Goal: Information Seeking & Learning: Learn about a topic

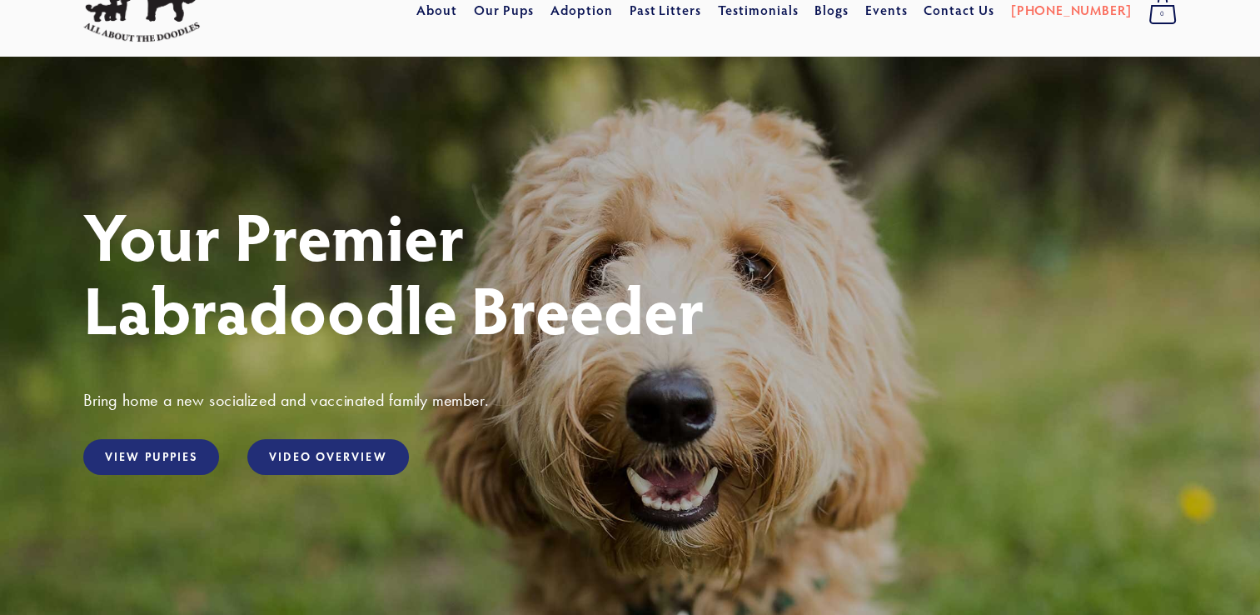
scroll to position [83, 0]
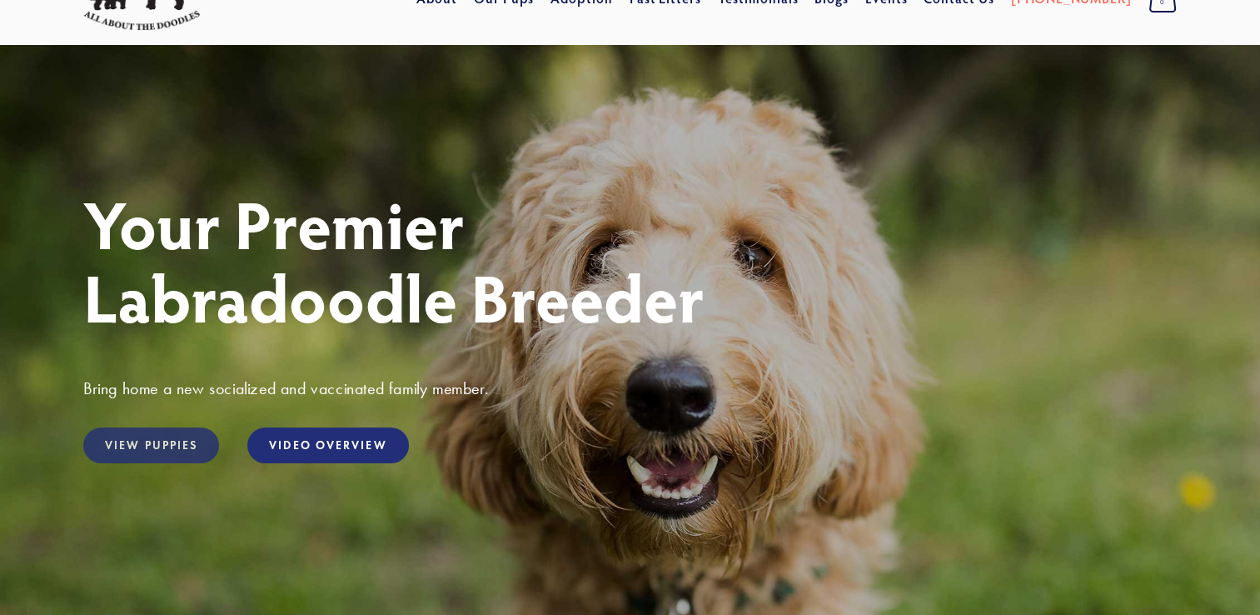
click at [158, 441] on link "View Puppies" at bounding box center [151, 445] width 136 height 36
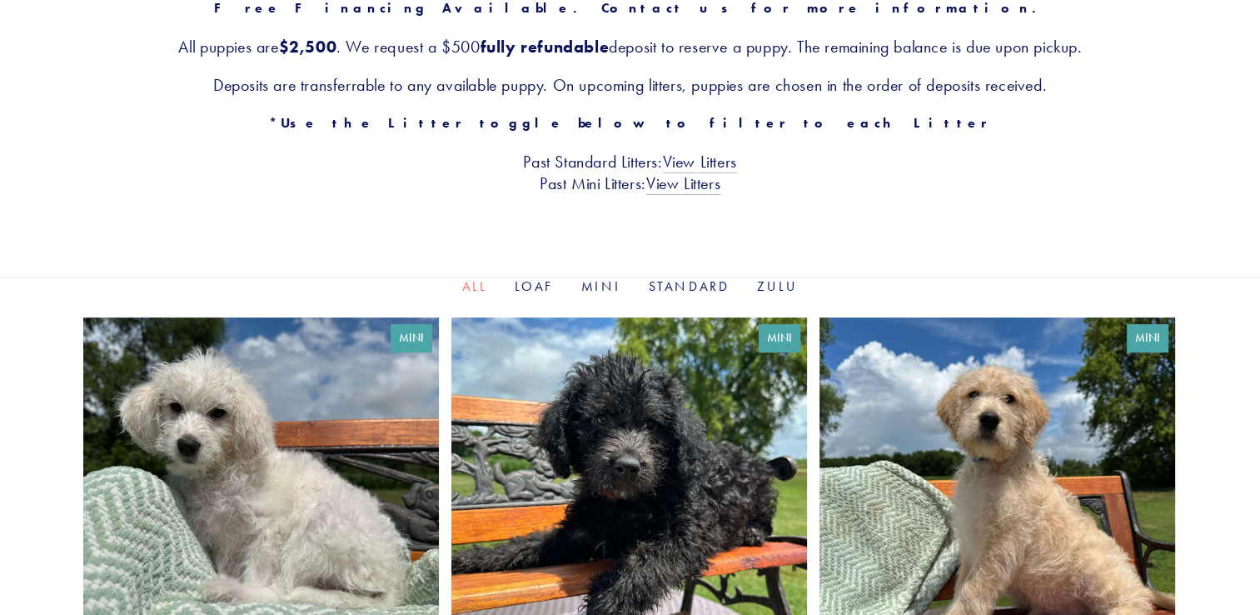
scroll to position [333, 0]
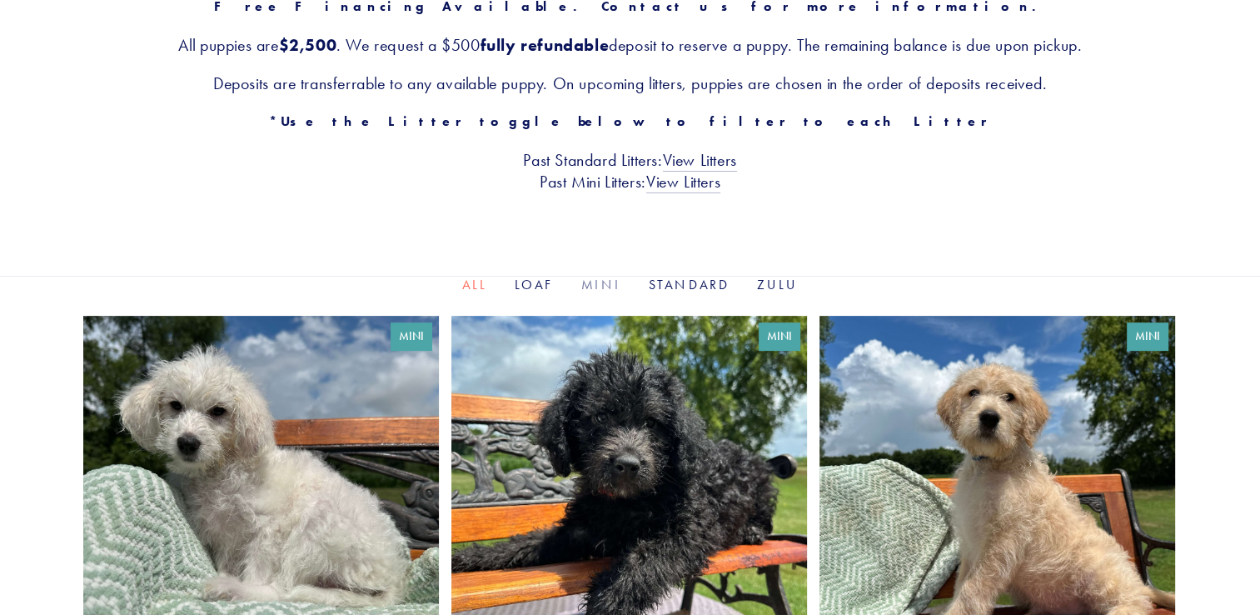
click at [603, 286] on link "Mini" at bounding box center [601, 285] width 41 height 16
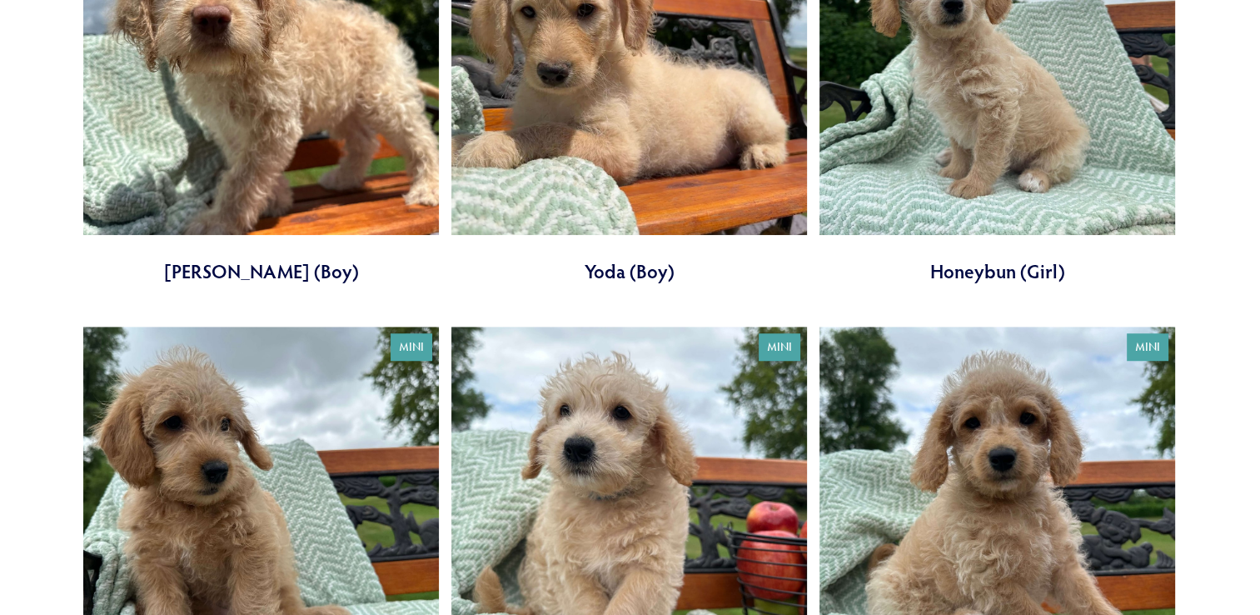
scroll to position [1147, 0]
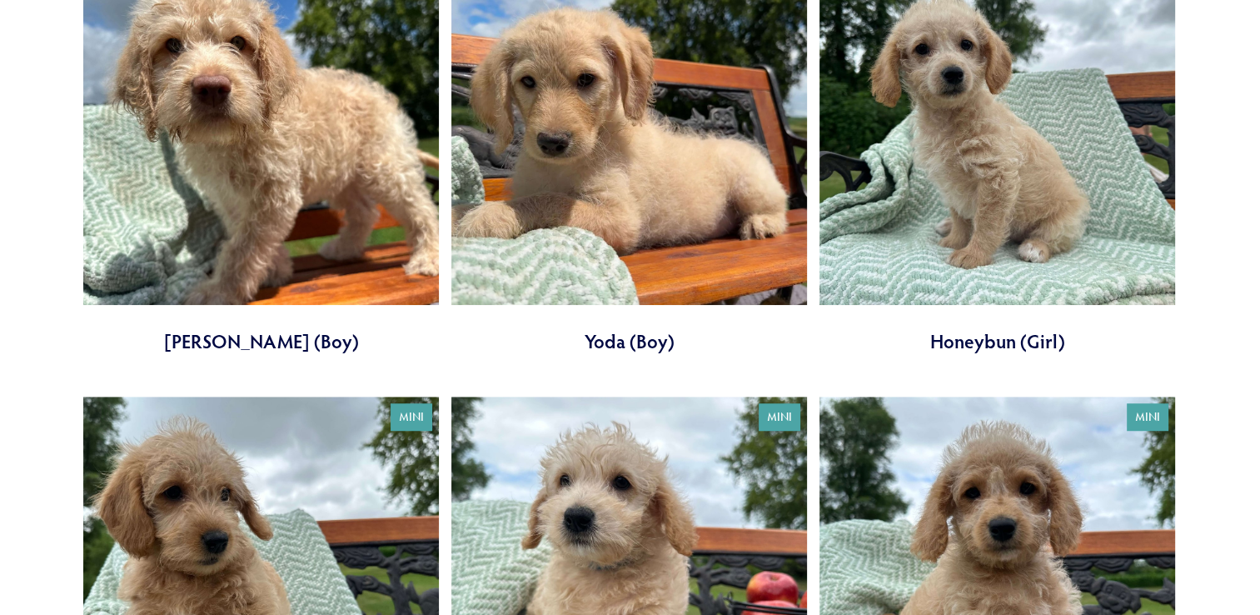
click at [1002, 203] on link at bounding box center [998, 152] width 356 height 406
click at [294, 554] on link at bounding box center [261, 599] width 356 height 406
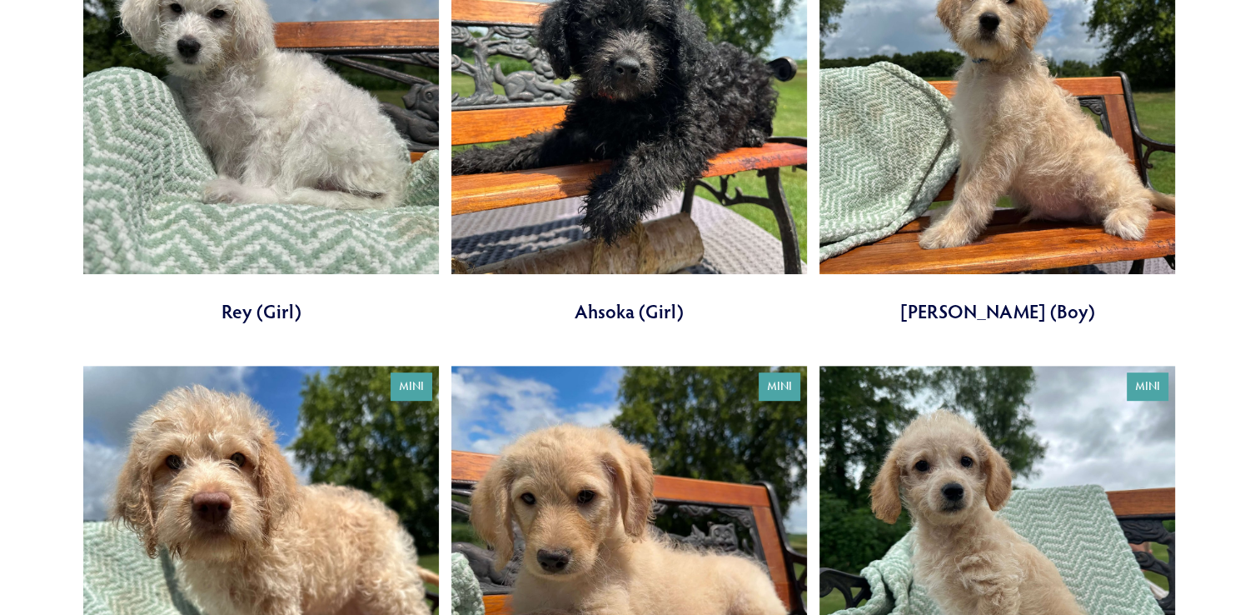
scroll to position [564, 0]
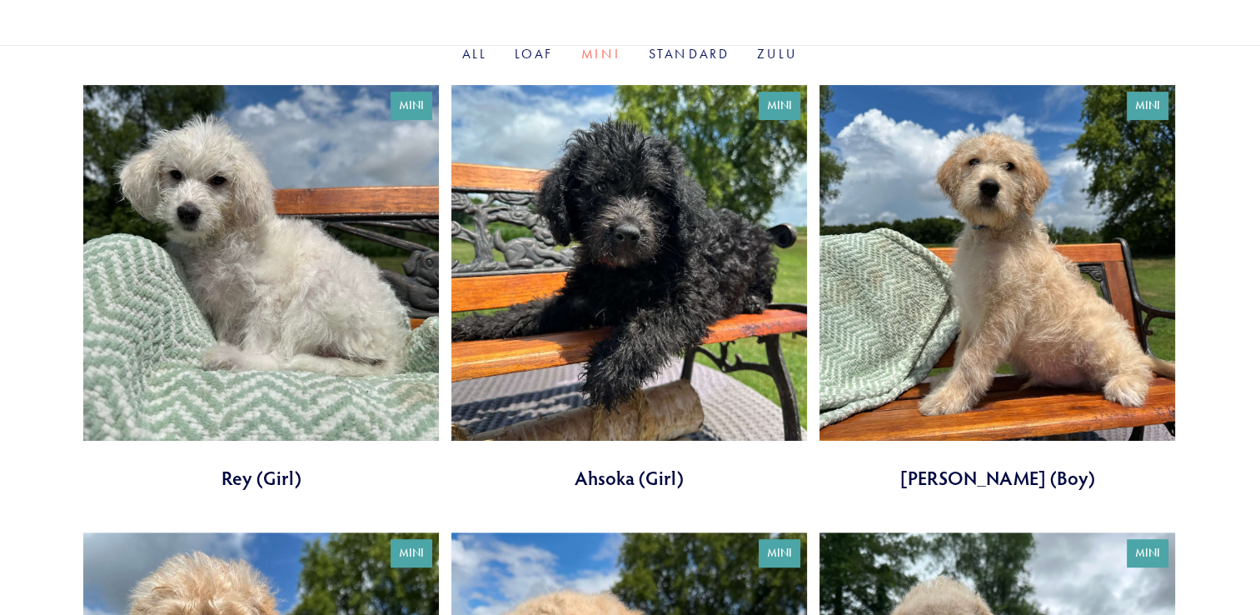
click at [649, 298] on link at bounding box center [629, 288] width 356 height 406
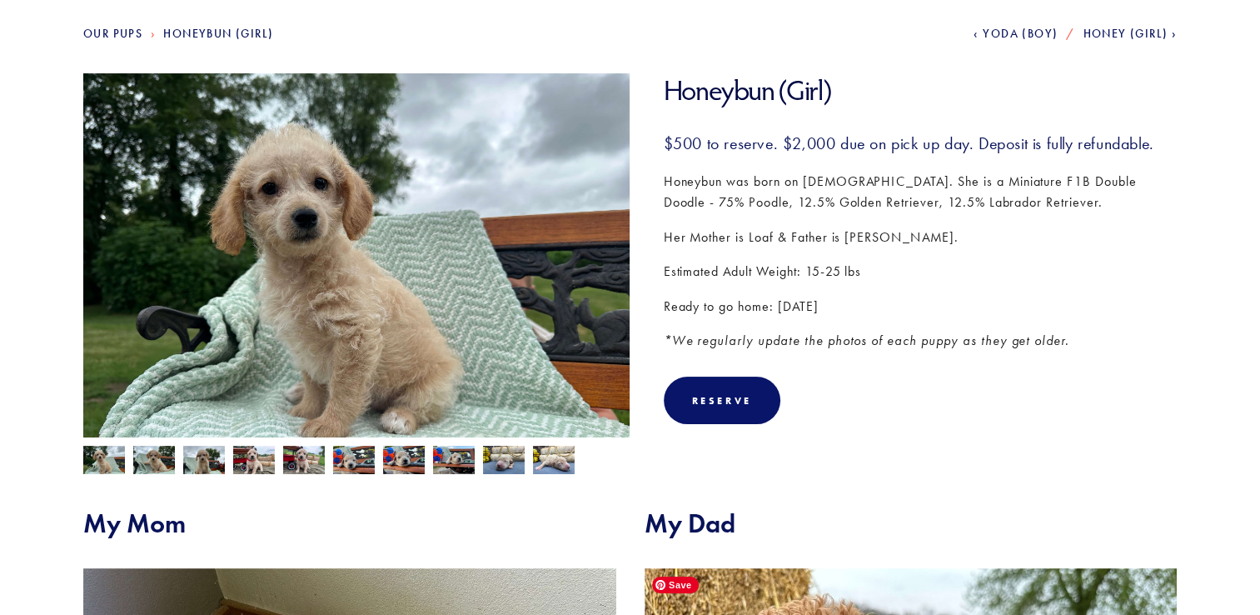
scroll to position [83, 0]
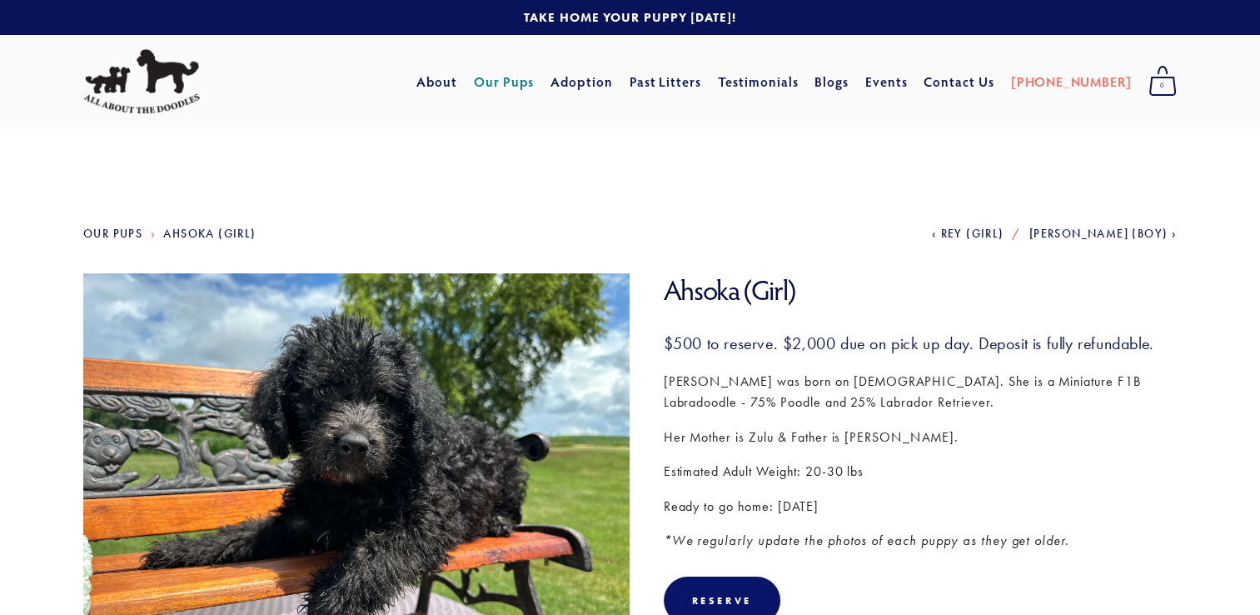
click at [520, 79] on link "Our Pups" at bounding box center [504, 82] width 61 height 30
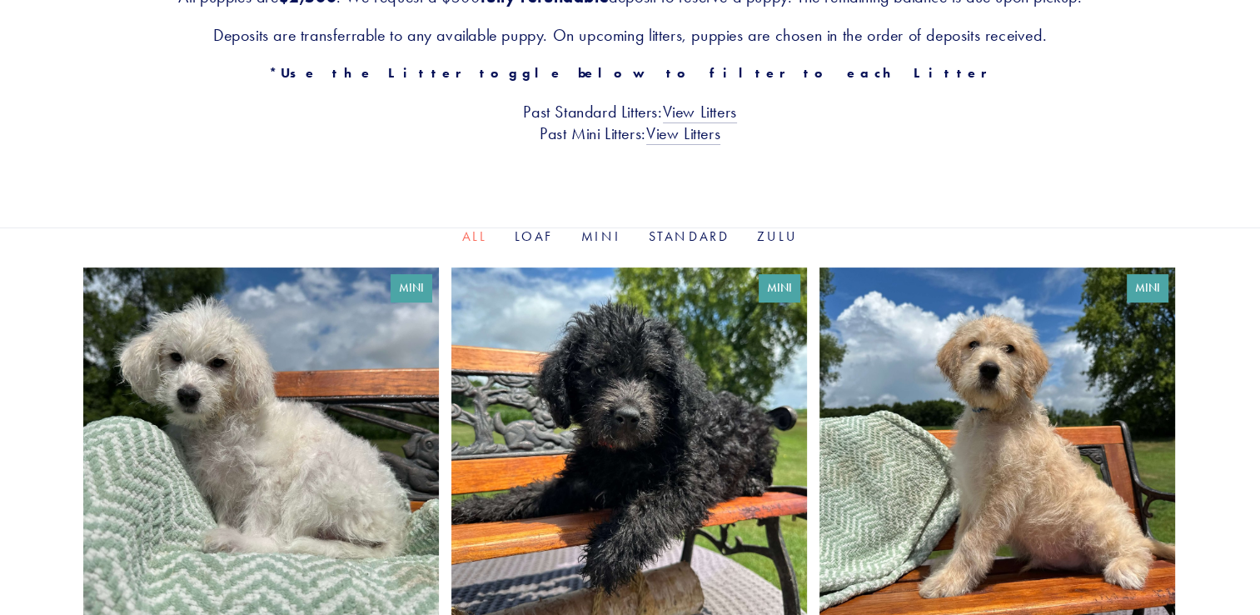
scroll to position [416, 0]
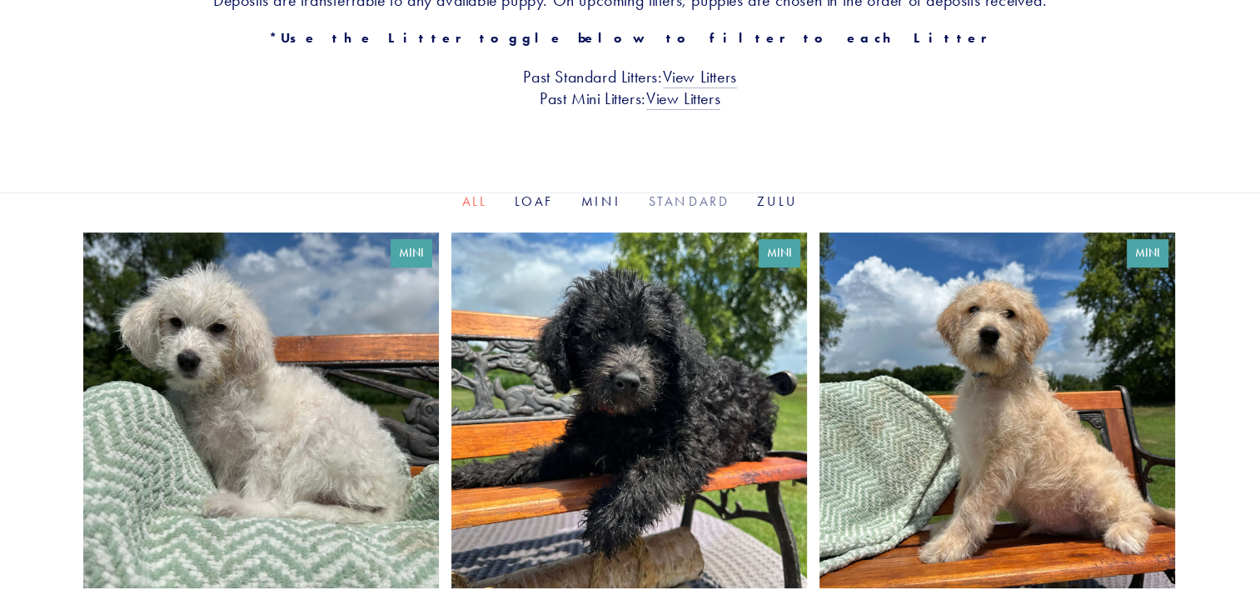
click at [680, 198] on link "Standard" at bounding box center [690, 201] width 82 height 16
